Goal: Information Seeking & Learning: Learn about a topic

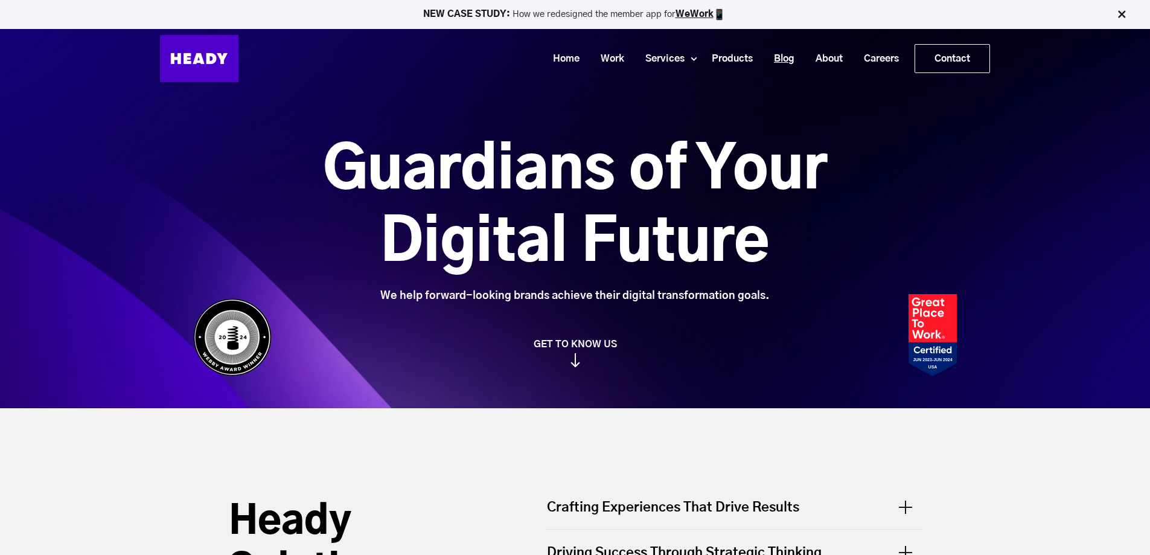
click at [789, 59] on link "Blog" at bounding box center [780, 59] width 42 height 22
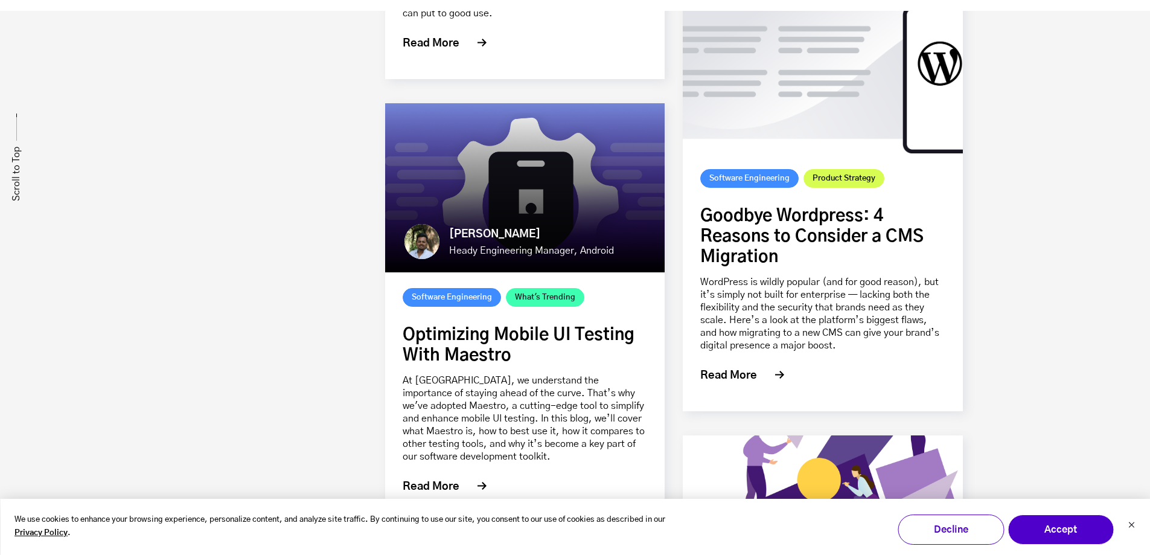
scroll to position [1932, 0]
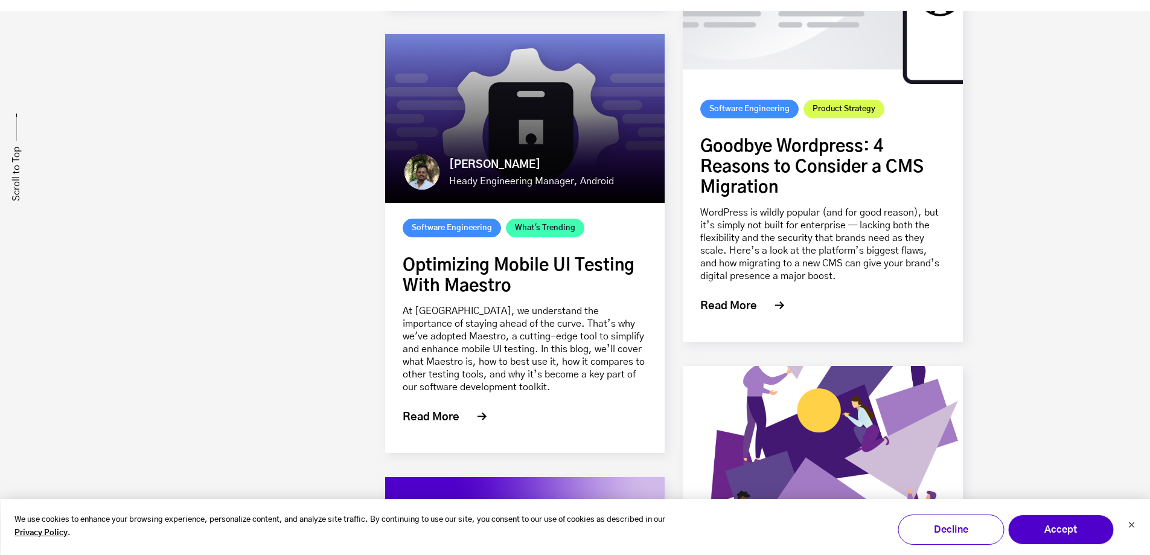
click at [478, 284] on link "Optimizing Mobile UI Testing With Maestro" at bounding box center [519, 275] width 232 height 37
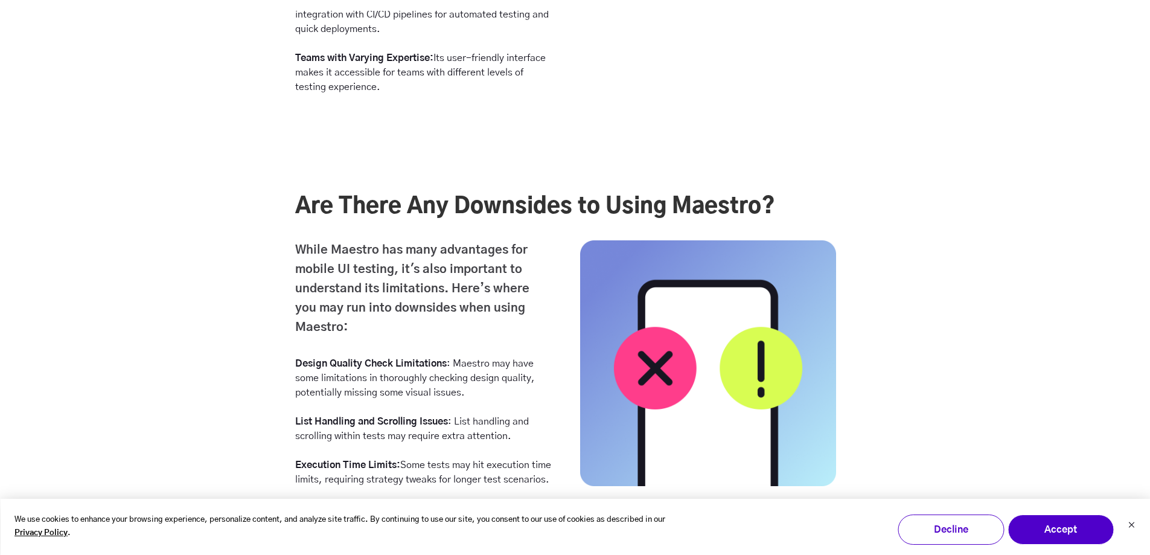
scroll to position [3019, 0]
